Goal: Task Accomplishment & Management: Manage account settings

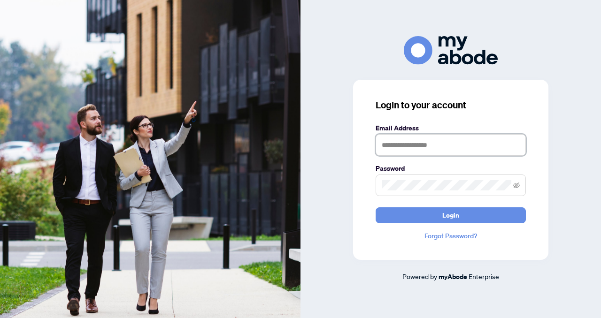
click at [382, 142] on input "text" at bounding box center [451, 145] width 150 height 22
click at [167, 85] on img at bounding box center [150, 159] width 301 height 318
type input "**"
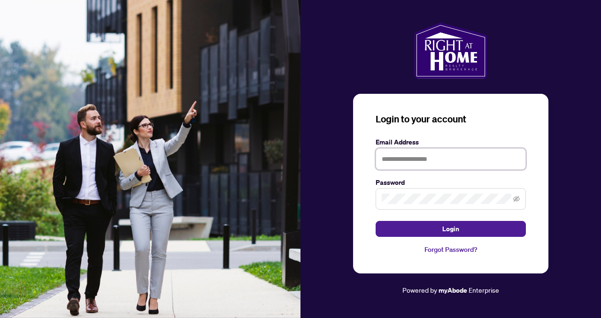
click at [383, 158] on input "text" at bounding box center [451, 159] width 150 height 22
type input "**********"
click at [379, 199] on span at bounding box center [451, 199] width 150 height 22
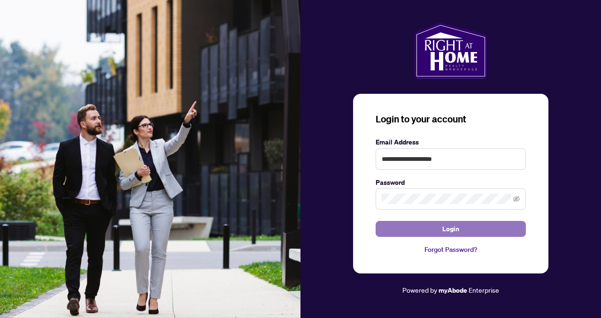
click at [402, 232] on button "Login" at bounding box center [451, 229] width 150 height 16
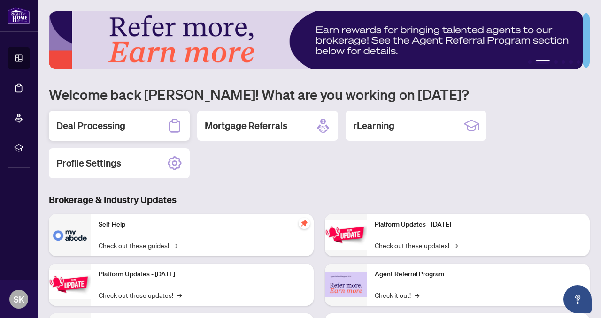
click at [112, 127] on h2 "Deal Processing" at bounding box center [90, 125] width 69 height 13
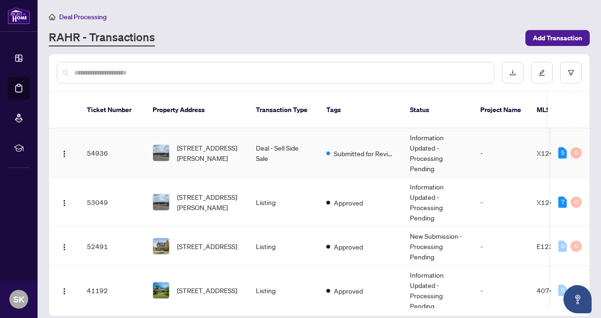
click at [96, 158] on td "54936" at bounding box center [112, 153] width 66 height 49
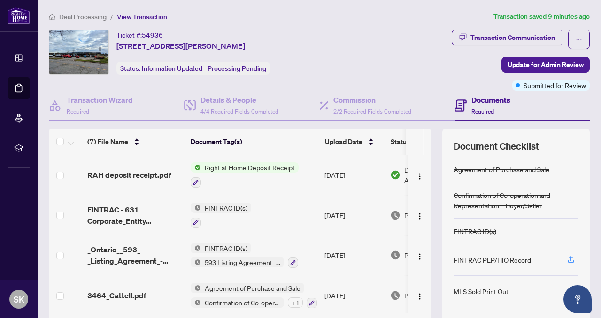
scroll to position [0, 0]
click at [97, 102] on h4 "Transaction Wizard" at bounding box center [100, 99] width 66 height 11
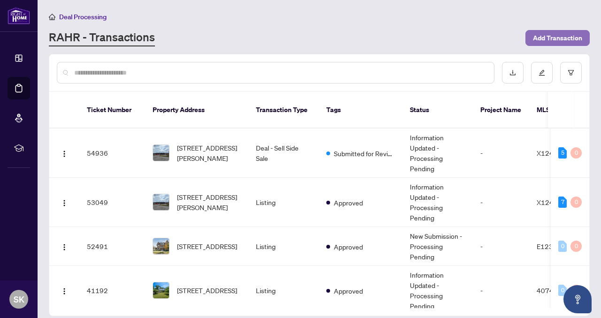
click at [544, 39] on span "Add Transaction" at bounding box center [557, 38] width 49 height 15
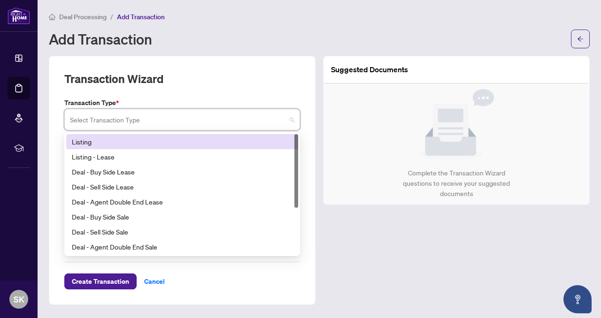
click at [169, 118] on input "search" at bounding box center [178, 121] width 216 height 21
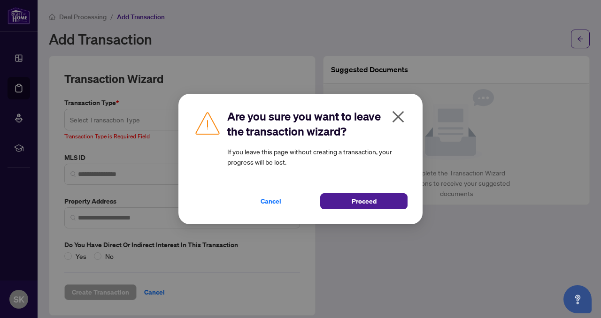
click at [399, 116] on icon "close" at bounding box center [399, 117] width 12 height 12
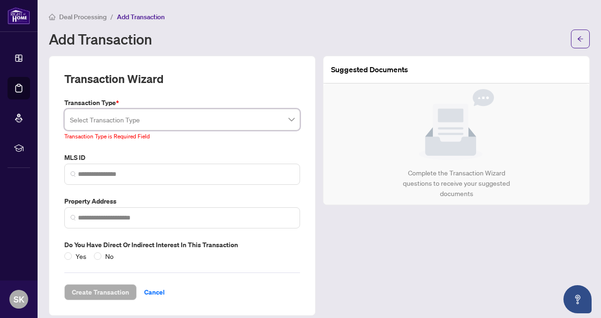
click at [83, 17] on span "Deal Processing" at bounding box center [82, 17] width 47 height 8
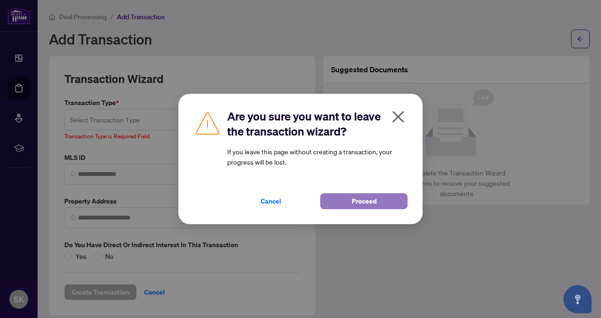
click at [366, 200] on span "Proceed" at bounding box center [364, 201] width 25 height 15
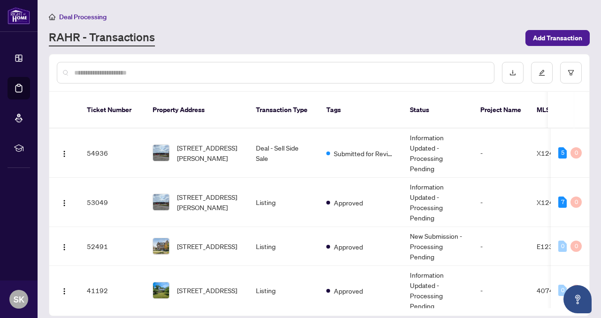
click at [106, 39] on link "RAHR - Transactions" at bounding box center [102, 38] width 106 height 17
click at [69, 41] on link "RAHR - Transactions" at bounding box center [102, 38] width 106 height 17
click at [101, 206] on td "53049" at bounding box center [112, 202] width 66 height 49
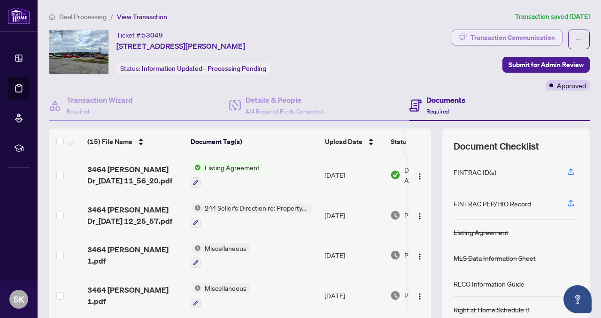
click at [478, 36] on div "Transaction Communication" at bounding box center [513, 37] width 85 height 15
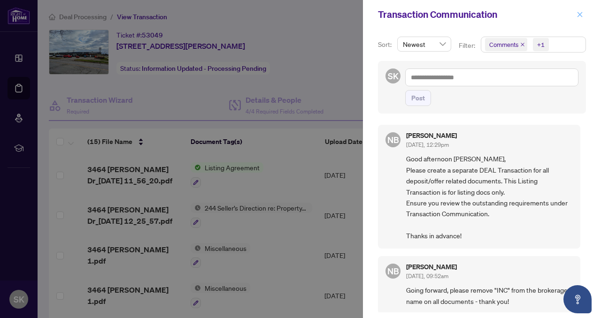
click at [578, 15] on icon "close" at bounding box center [580, 14] width 7 height 7
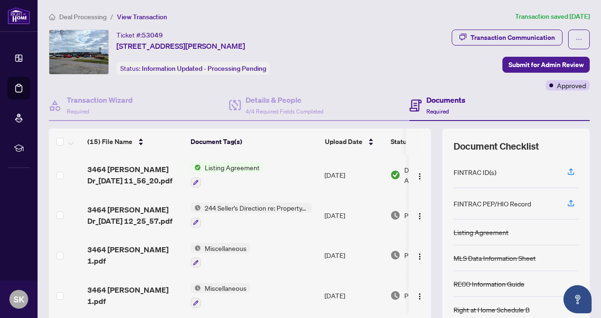
click at [145, 16] on span "View Transaction" at bounding box center [142, 17] width 50 height 8
click at [132, 15] on span "View Transaction" at bounding box center [142, 17] width 50 height 8
click at [123, 19] on span "View Transaction" at bounding box center [142, 17] width 50 height 8
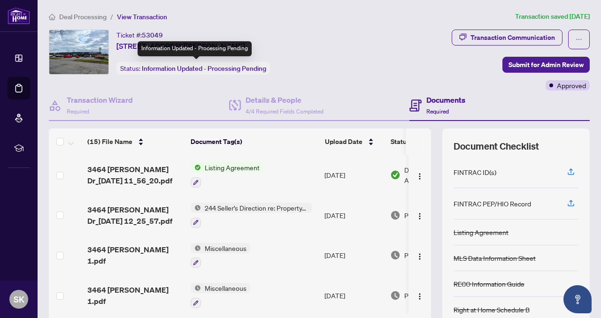
click at [223, 69] on span "Information Updated - Processing Pending" at bounding box center [204, 68] width 124 height 8
click at [229, 69] on span "Information Updated - Processing Pending" at bounding box center [204, 68] width 124 height 8
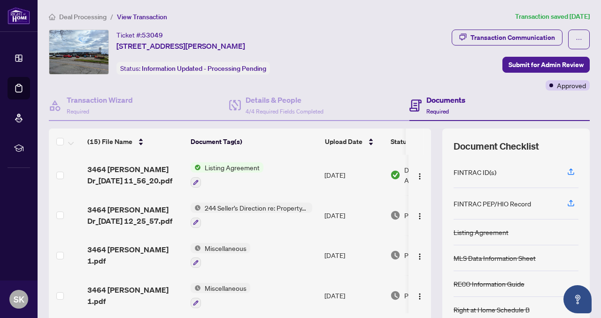
click at [438, 100] on h4 "Documents" at bounding box center [445, 99] width 39 height 11
click at [430, 110] on span "Required" at bounding box center [437, 111] width 23 height 7
click at [412, 106] on icon at bounding box center [415, 106] width 12 height 12
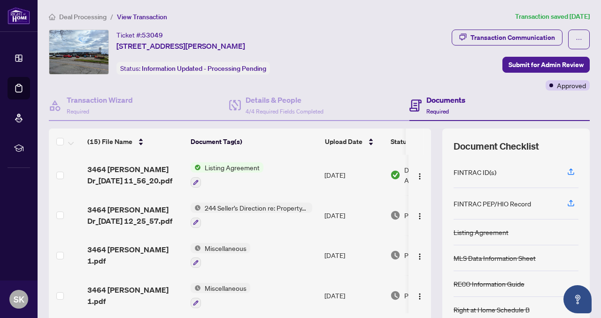
click at [427, 112] on span "Required" at bounding box center [437, 111] width 23 height 7
click at [415, 103] on icon at bounding box center [415, 106] width 12 height 12
click at [432, 110] on span "Required" at bounding box center [437, 111] width 23 height 7
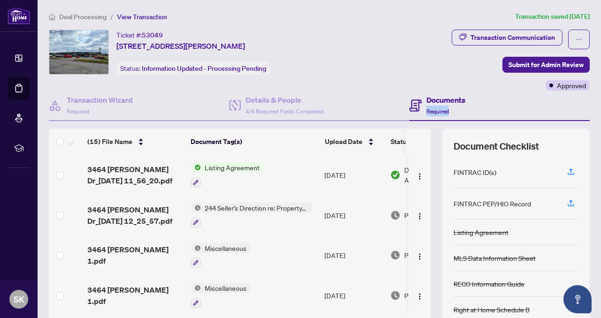
click at [432, 110] on span "Required" at bounding box center [437, 111] width 23 height 7
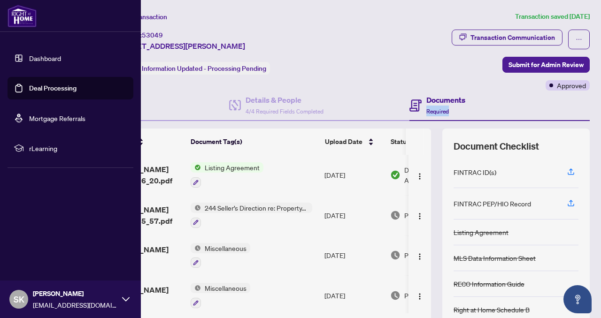
click at [31, 57] on link "Dashboard" at bounding box center [45, 58] width 32 height 8
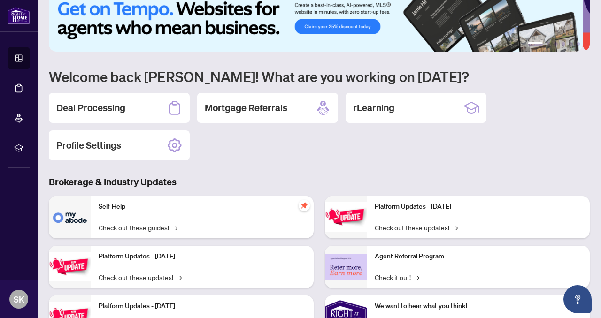
scroll to position [16, 0]
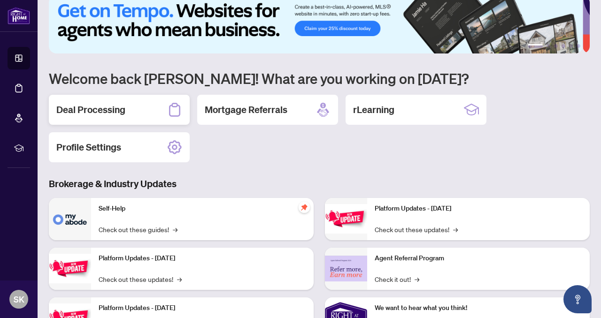
click at [162, 111] on div "Deal Processing" at bounding box center [119, 110] width 141 height 30
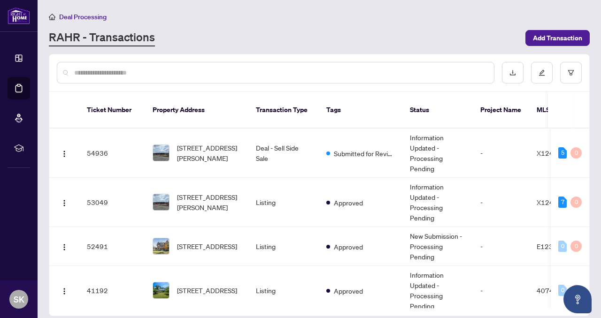
click at [130, 34] on link "RAHR - Transactions" at bounding box center [102, 38] width 106 height 17
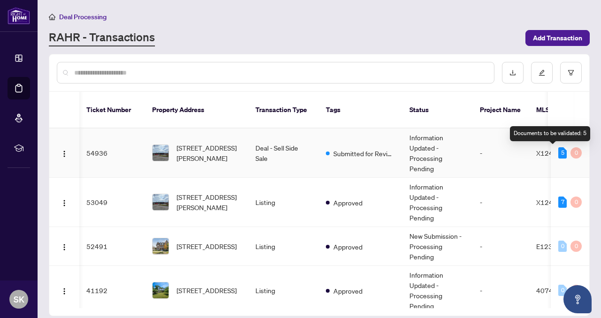
click at [558, 148] on div "5" at bounding box center [562, 152] width 8 height 11
click at [551, 157] on td "5 0" at bounding box center [570, 153] width 39 height 49
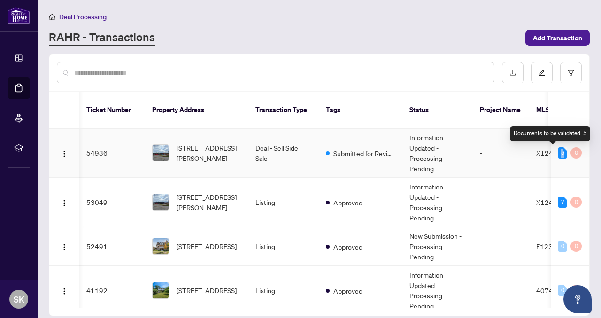
click at [558, 155] on div "5" at bounding box center [562, 152] width 8 height 11
click at [266, 148] on td "Deal - Sell Side Sale" at bounding box center [283, 153] width 70 height 49
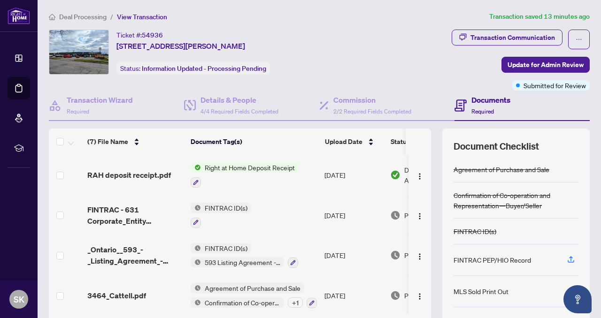
click at [476, 111] on span "Required" at bounding box center [482, 111] width 23 height 7
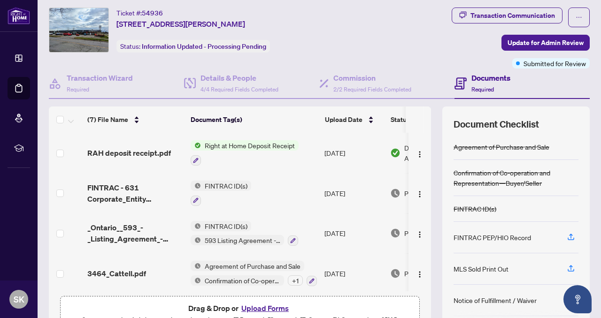
scroll to position [25, 0]
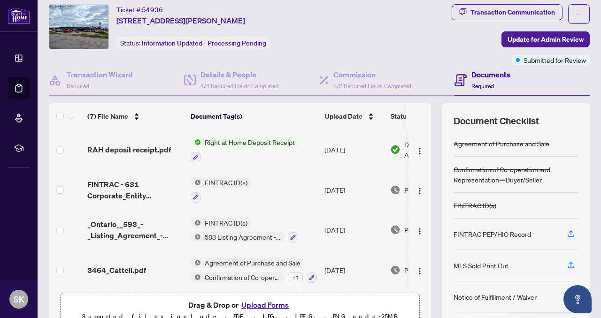
click at [458, 78] on icon at bounding box center [461, 80] width 12 height 12
click at [479, 85] on span "Required" at bounding box center [482, 86] width 23 height 7
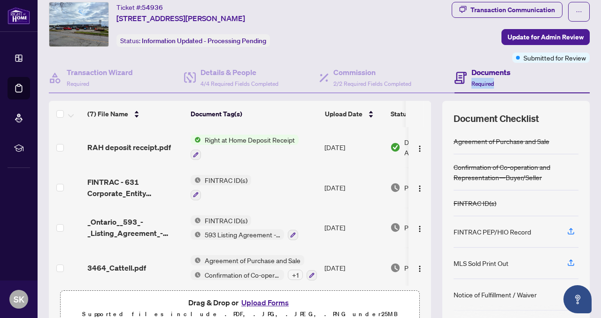
scroll to position [35, 0]
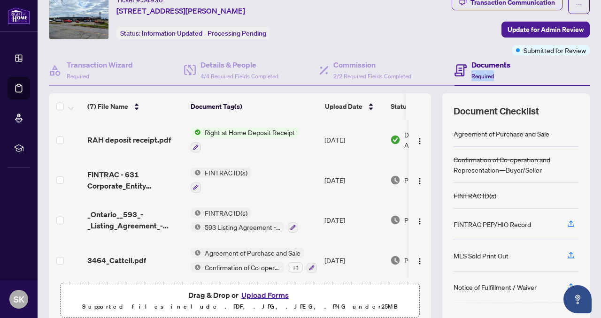
click at [553, 77] on div "Documents Required" at bounding box center [522, 70] width 135 height 31
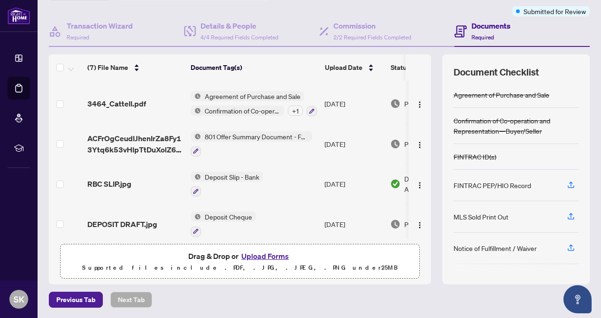
scroll to position [122, 0]
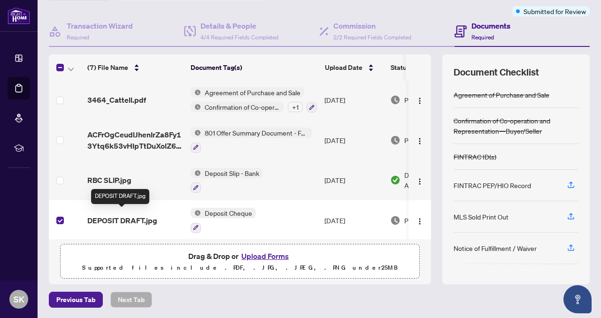
click at [118, 216] on span "DEPOSIT DRAFT.jpg" at bounding box center [122, 220] width 70 height 11
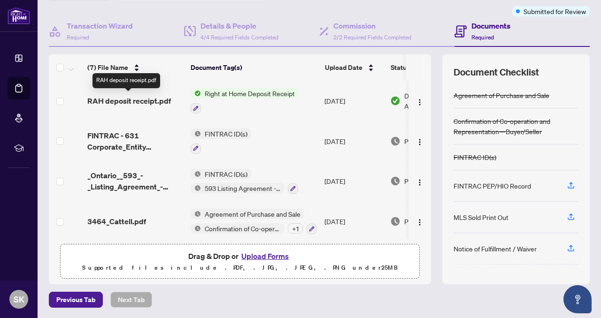
click at [139, 101] on span "RAH deposit receipt.pdf" at bounding box center [129, 100] width 84 height 11
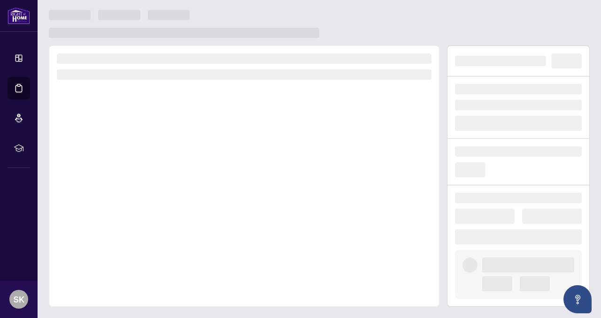
scroll to position [1, 0]
click at [139, 101] on div at bounding box center [244, 177] width 391 height 262
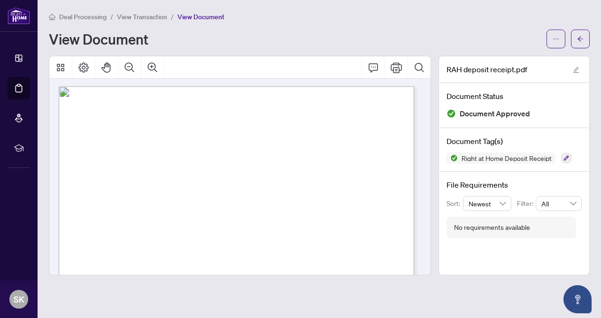
scroll to position [0, 0]
click at [567, 157] on icon "button" at bounding box center [566, 158] width 6 height 6
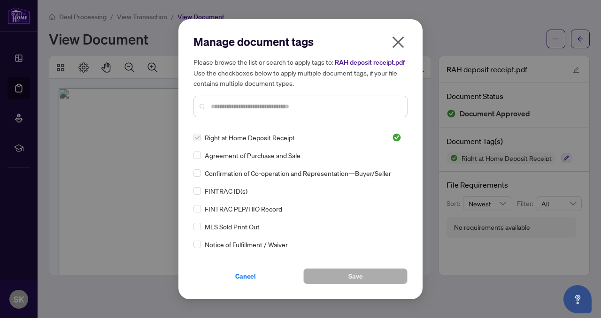
click at [399, 38] on icon "close" at bounding box center [399, 42] width 12 height 12
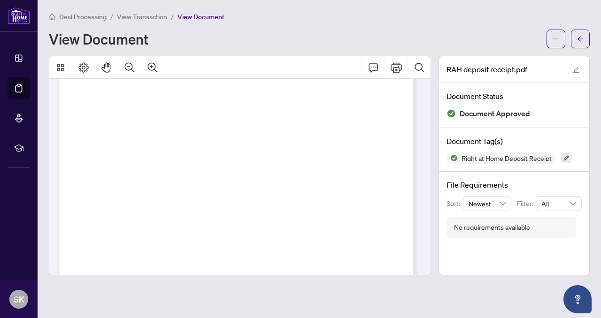
scroll to position [21, 0]
click at [399, 62] on icon "Print" at bounding box center [396, 67] width 11 height 10
